Goal: Register for event/course

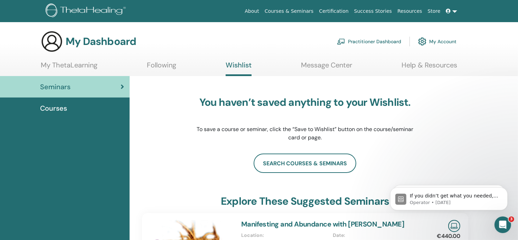
click at [67, 68] on link "My ThetaLearning" at bounding box center [69, 67] width 57 height 13
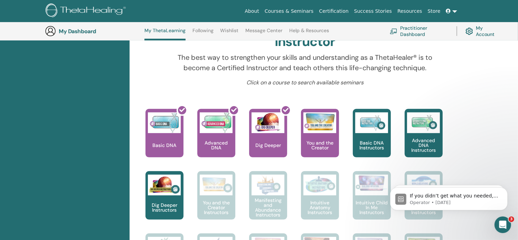
scroll to position [225, 0]
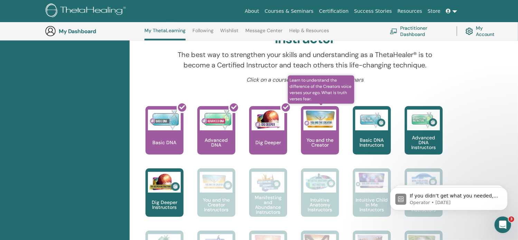
click at [318, 125] on img at bounding box center [319, 118] width 33 height 19
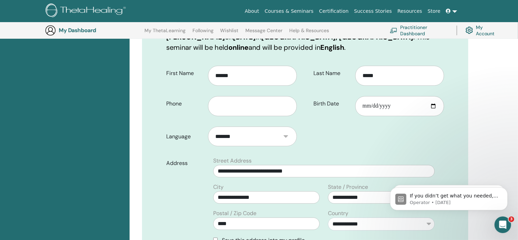
scroll to position [131, 0]
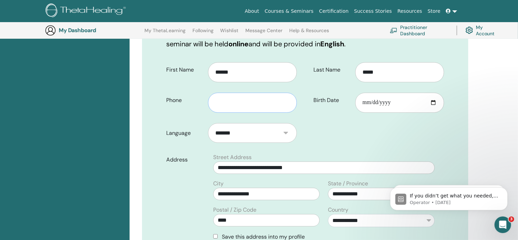
click at [220, 100] on input "text" at bounding box center [252, 103] width 89 height 20
type input "**********"
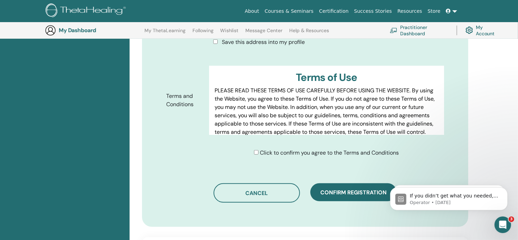
scroll to position [330, 0]
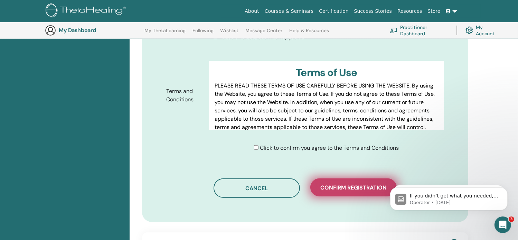
click at [340, 185] on span "Confirm registration" at bounding box center [353, 187] width 66 height 7
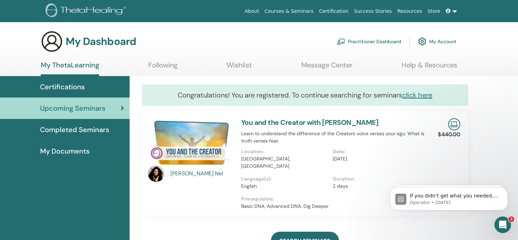
click at [59, 85] on span "Certifications" at bounding box center [62, 87] width 45 height 10
